Goal: Transaction & Acquisition: Purchase product/service

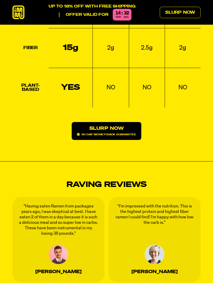
click at [111, 122] on link "Slurp Now 30 day money-back guarantee" at bounding box center [107, 131] width 70 height 18
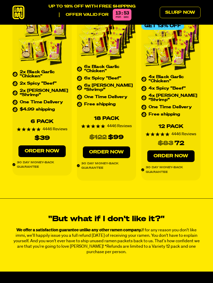
scroll to position [2031, 0]
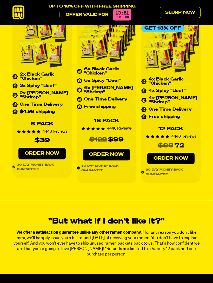
click at [175, 153] on link "Order Now" at bounding box center [170, 159] width 47 height 12
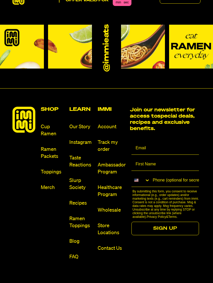
scroll to position [2576, 0]
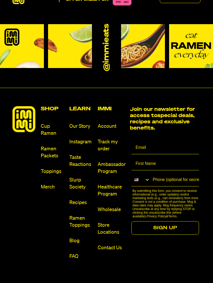
click at [50, 168] on link "Toppings" at bounding box center [53, 171] width 24 height 7
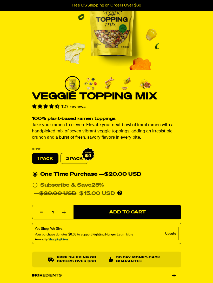
scroll to position [63, 0]
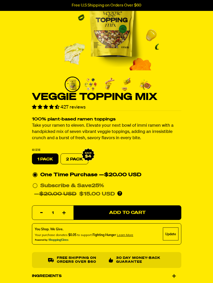
click at [129, 211] on span "Add to Cart" at bounding box center [127, 212] width 37 height 4
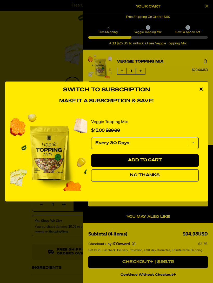
click at [68, 66] on div "Switch to Subscription Make it a subscription & save! Veggie Topping Mix Sale p…" at bounding box center [106, 141] width 213 height 283
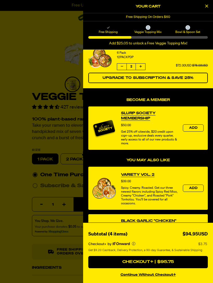
scroll to position [58, 0]
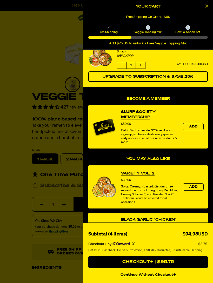
click at [149, 175] on link "Variety Vol. 2" at bounding box center [137, 173] width 33 height 5
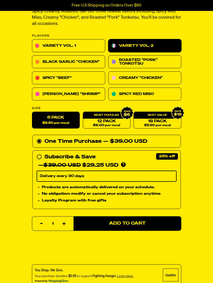
scroll to position [177, 0]
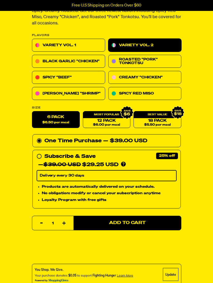
click at [131, 221] on span "Add to Cart" at bounding box center [127, 223] width 37 height 4
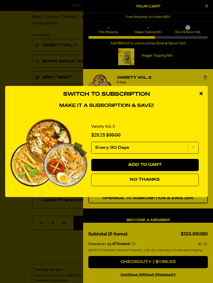
click at [202, 96] on icon "close modal" at bounding box center [200, 93] width 3 height 5
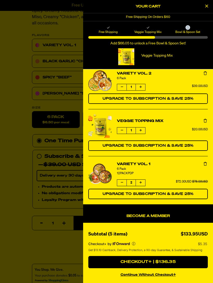
scroll to position [4, 0]
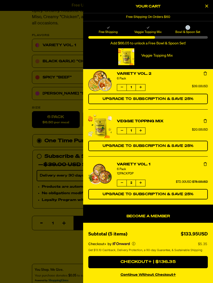
click at [122, 181] on icon "Decrease quantity of Variety Vol. 1" at bounding box center [122, 182] width 2 height 3
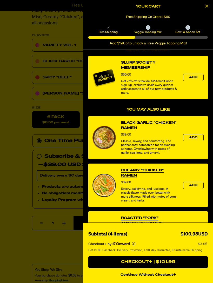
scroll to position [148, 0]
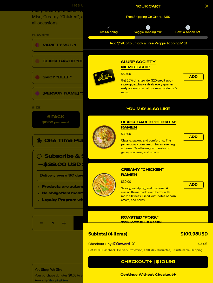
click at [150, 268] on button "Checkout+ | $101.95" at bounding box center [147, 262] width 119 height 12
